Goal: Task Accomplishment & Management: Use online tool/utility

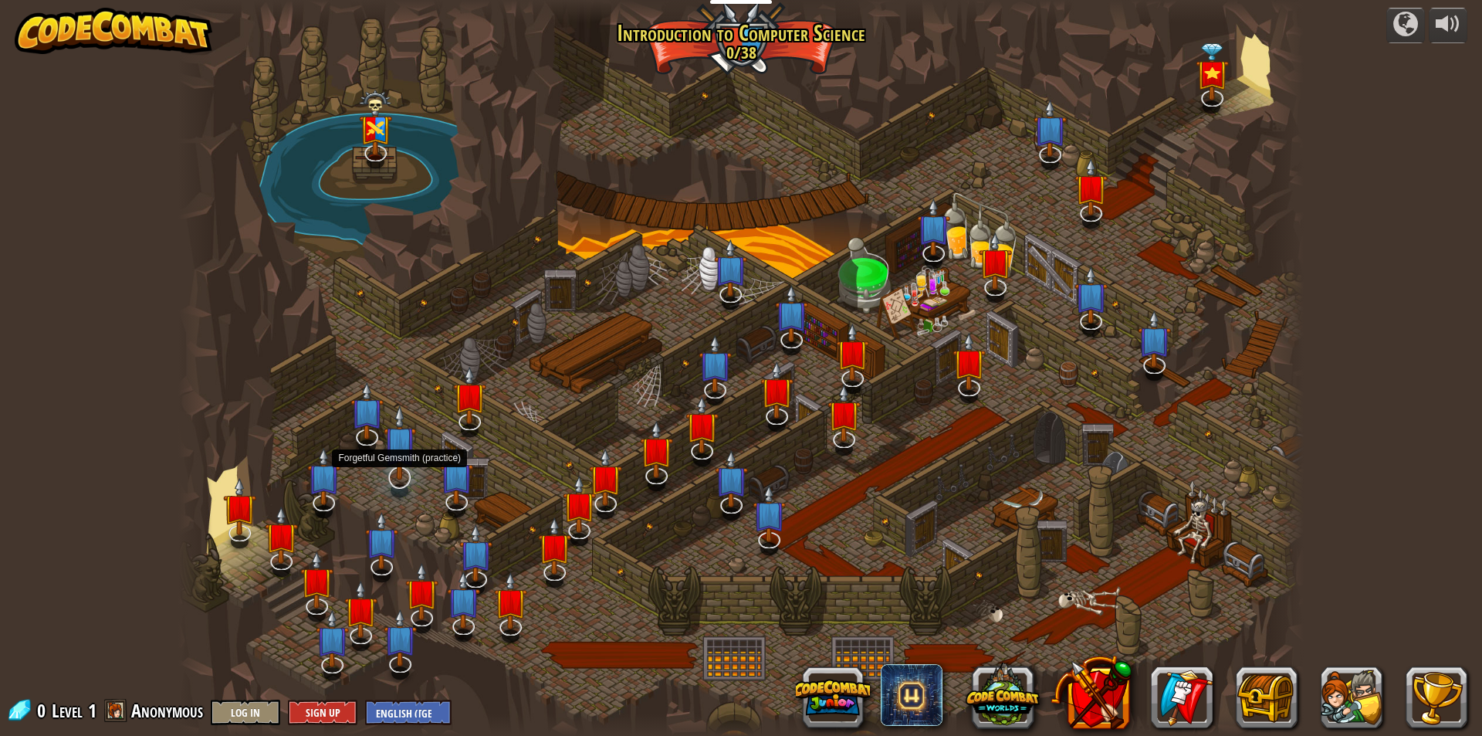
click at [398, 470] on img at bounding box center [400, 442] width 33 height 76
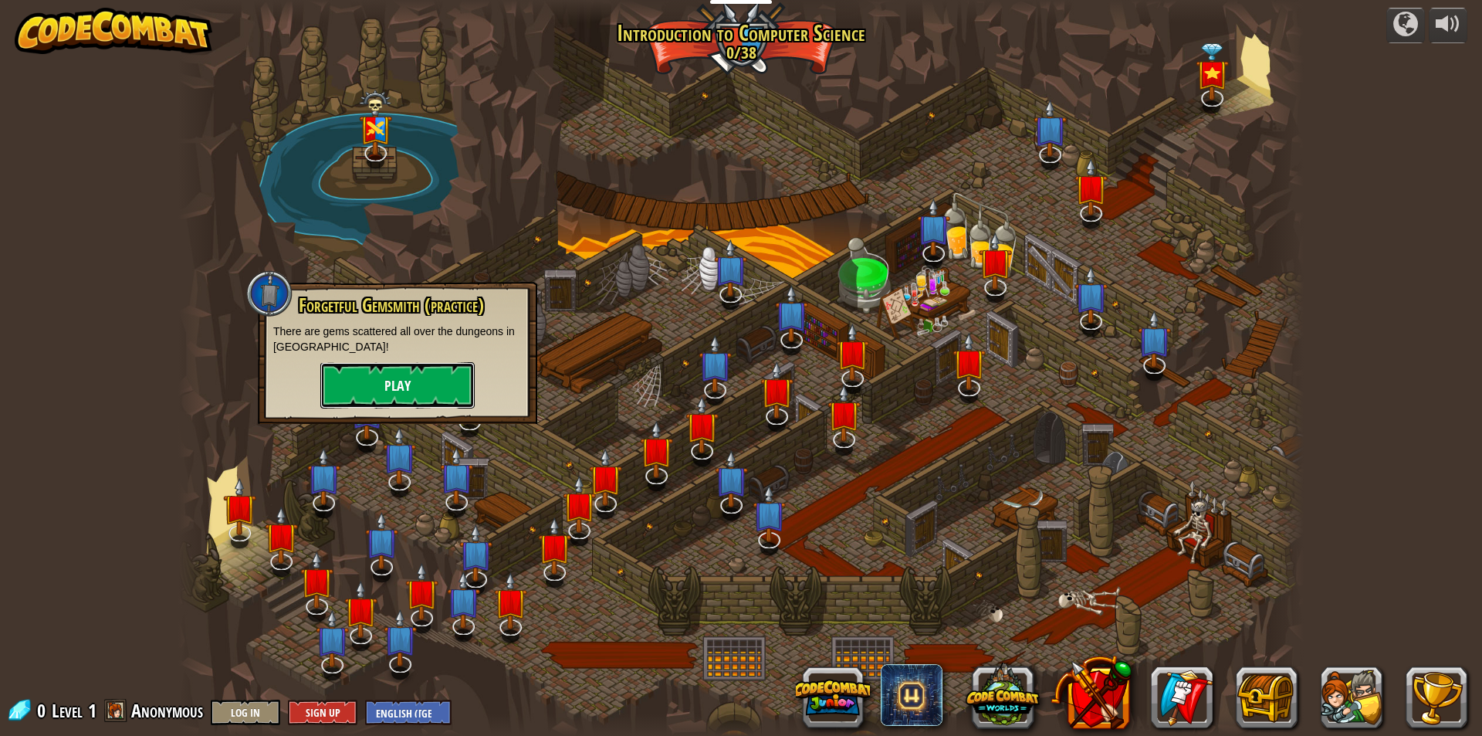
click at [457, 399] on button "Play" at bounding box center [397, 385] width 154 height 46
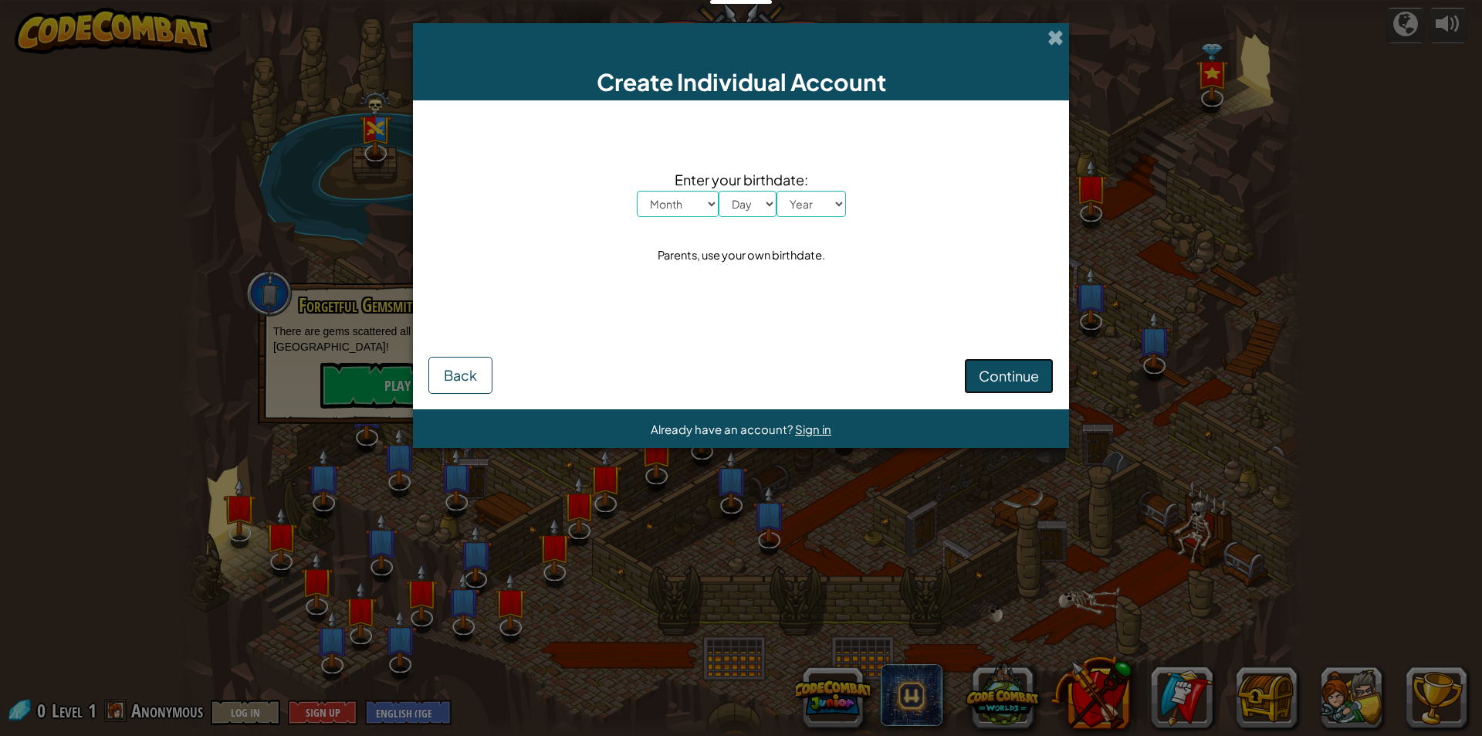
click at [985, 380] on span "Continue" at bounding box center [1009, 376] width 60 height 18
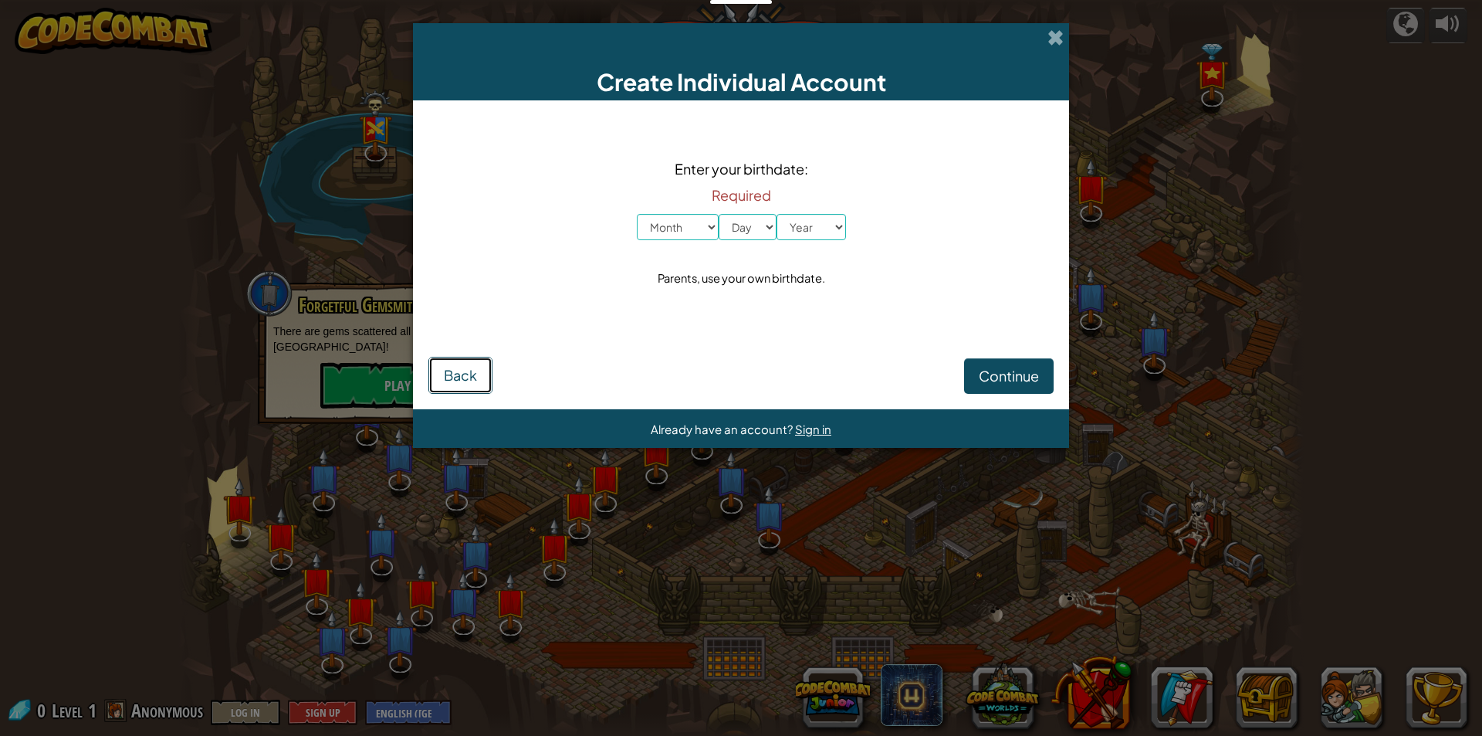
click at [448, 377] on span "Back" at bounding box center [460, 375] width 33 height 18
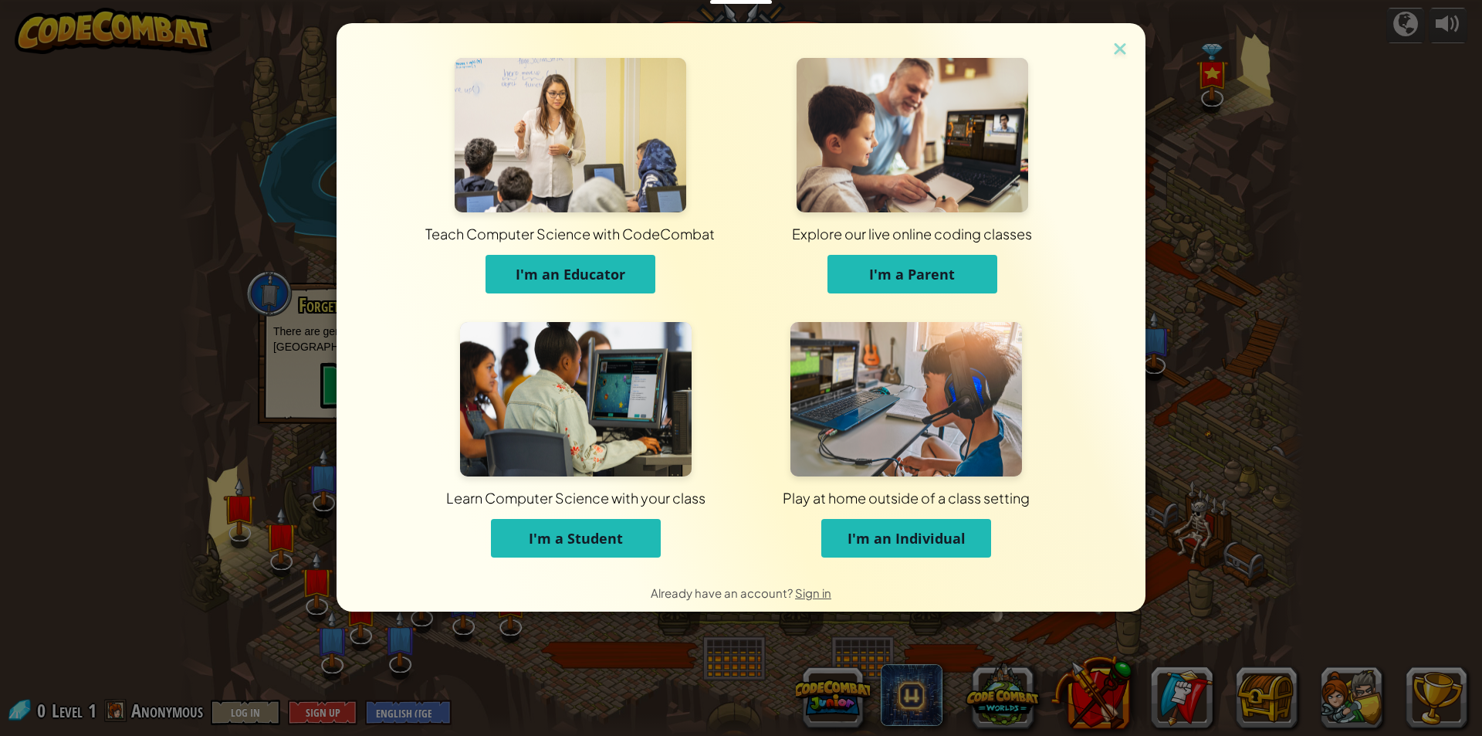
click at [1118, 37] on div "Teach Computer Science with CodeCombat I'm an Educator Explore our live online …" at bounding box center [741, 298] width 809 height 550
click at [1117, 53] on img at bounding box center [1120, 50] width 20 height 23
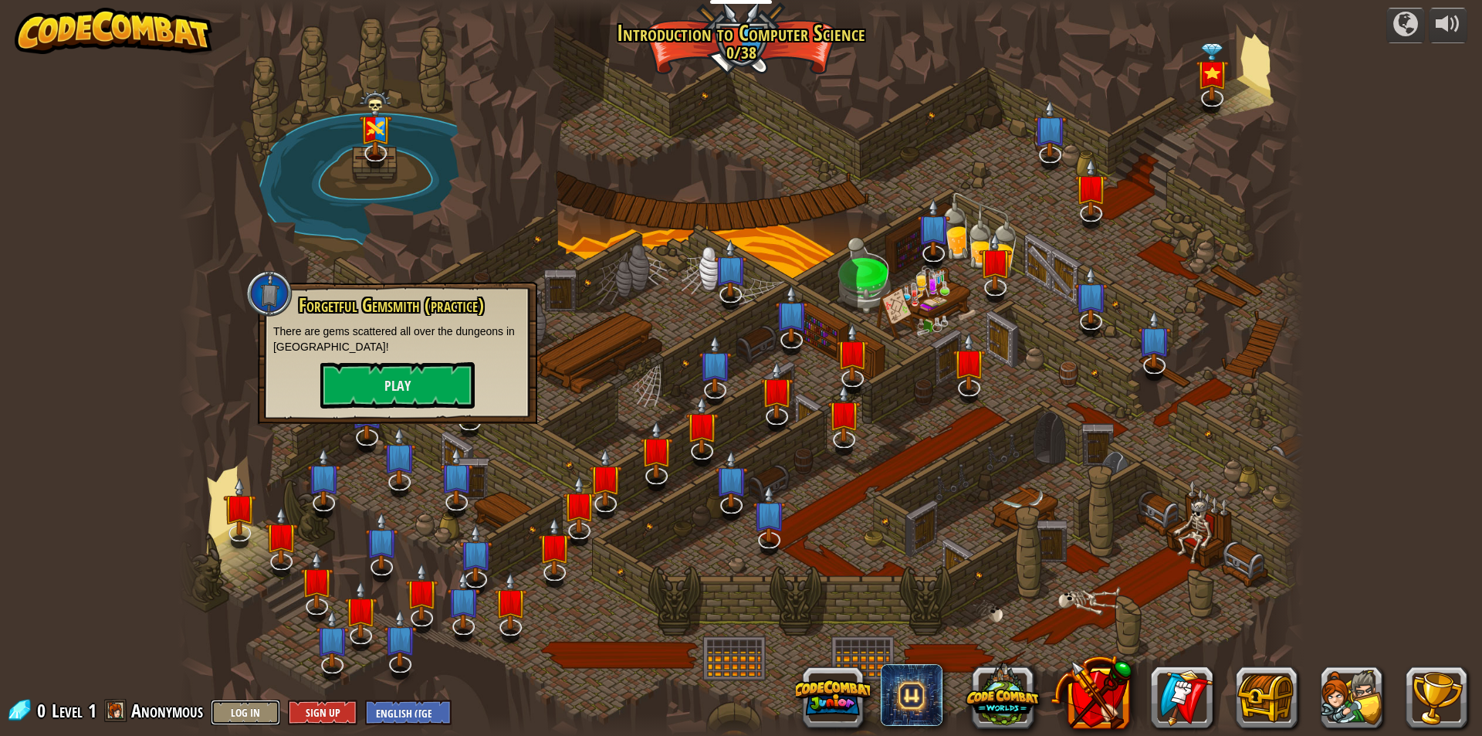
click at [234, 712] on button "Log In" at bounding box center [245, 711] width 69 height 25
